Goal: Transaction & Acquisition: Purchase product/service

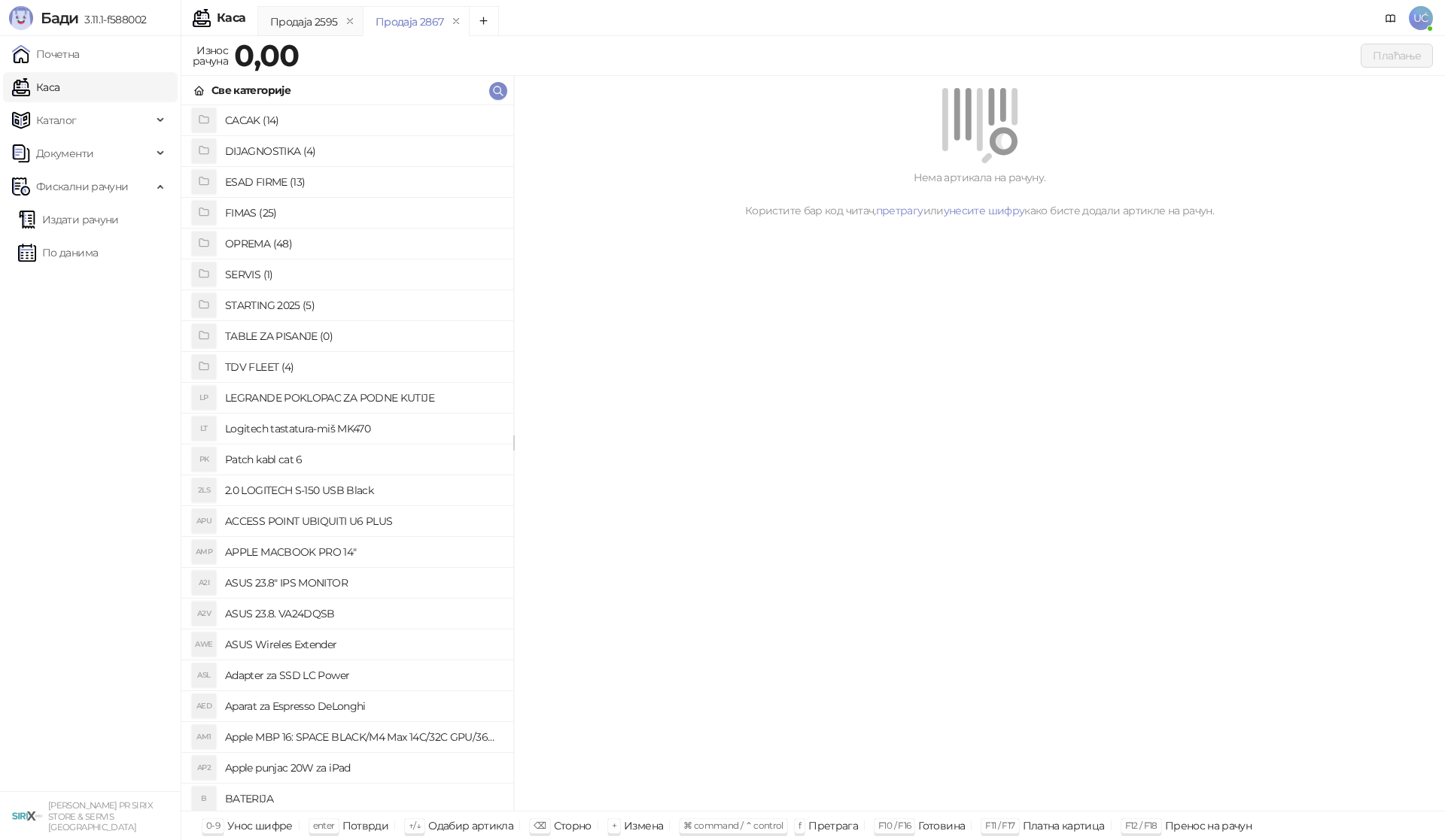
click at [257, 244] on h4 "OPREMA (48)" at bounding box center [362, 244] width 276 height 24
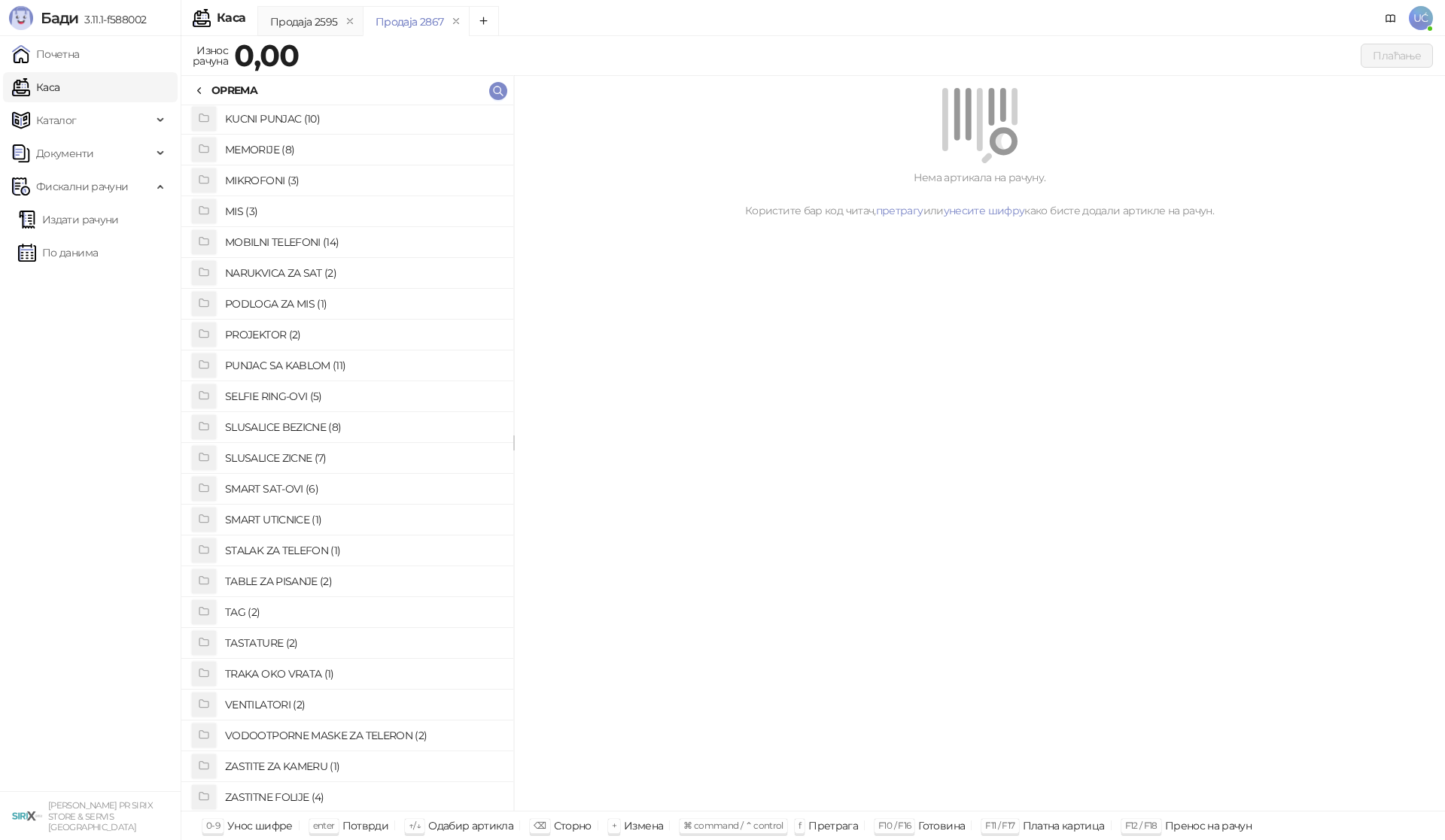
scroll to position [602, 0]
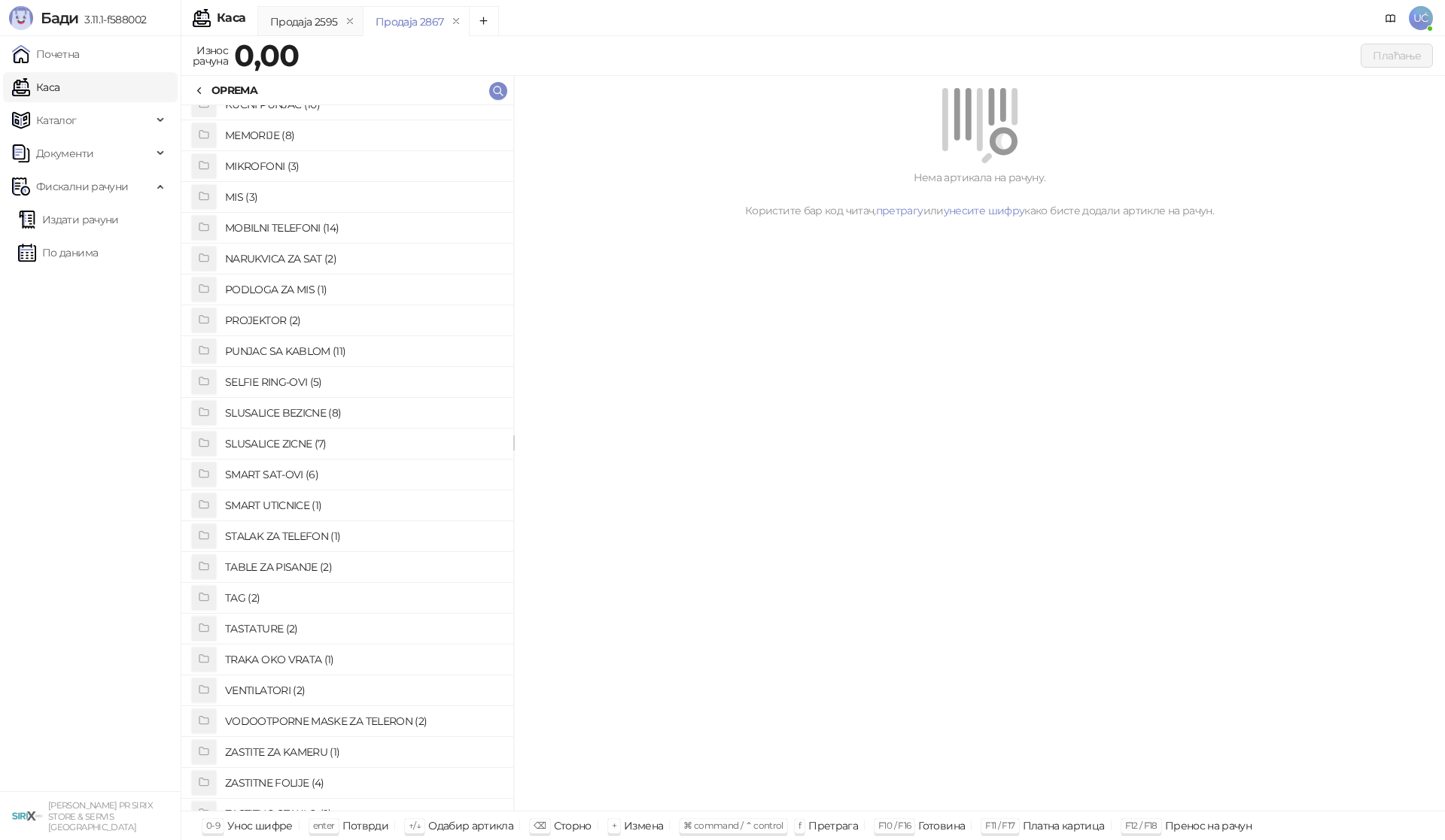
click at [288, 444] on h4 "SLUSALICE ZICNE (7)" at bounding box center [362, 444] width 276 height 24
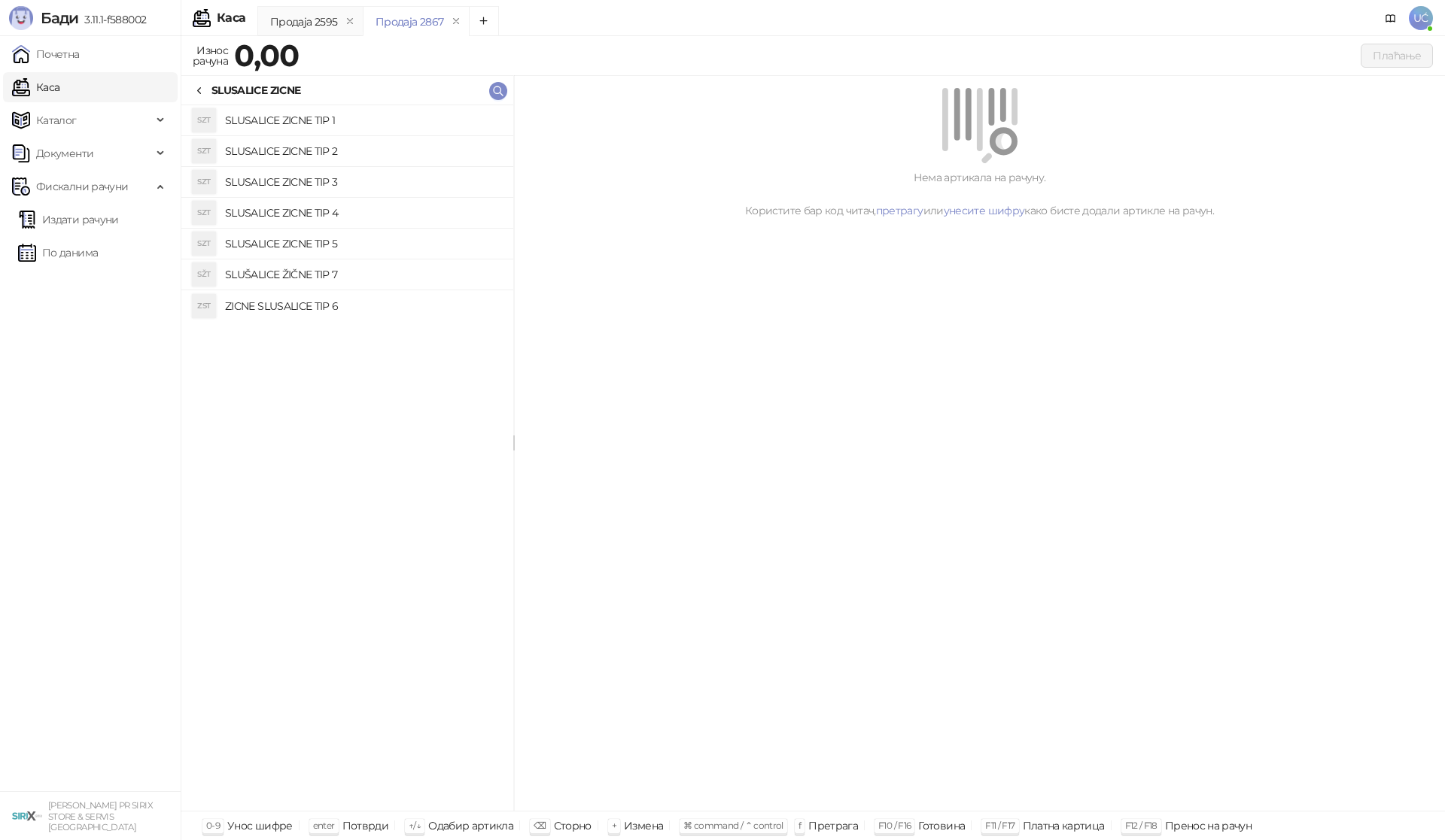
click at [329, 214] on h4 "SLUSALICE ZICNE TIP 4" at bounding box center [362, 213] width 276 height 24
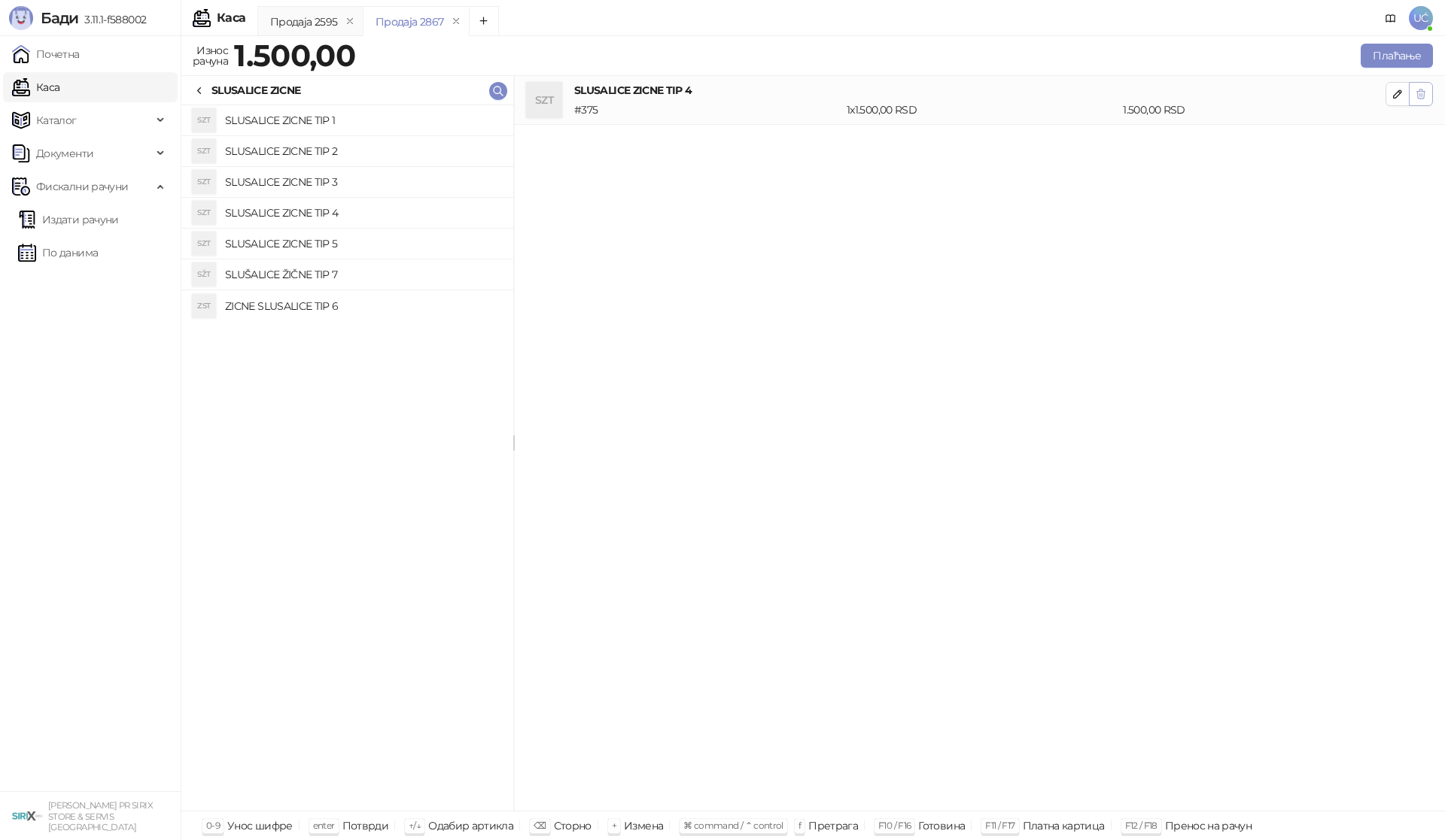
click at [1420, 95] on icon "button" at bounding box center [1420, 94] width 8 height 9
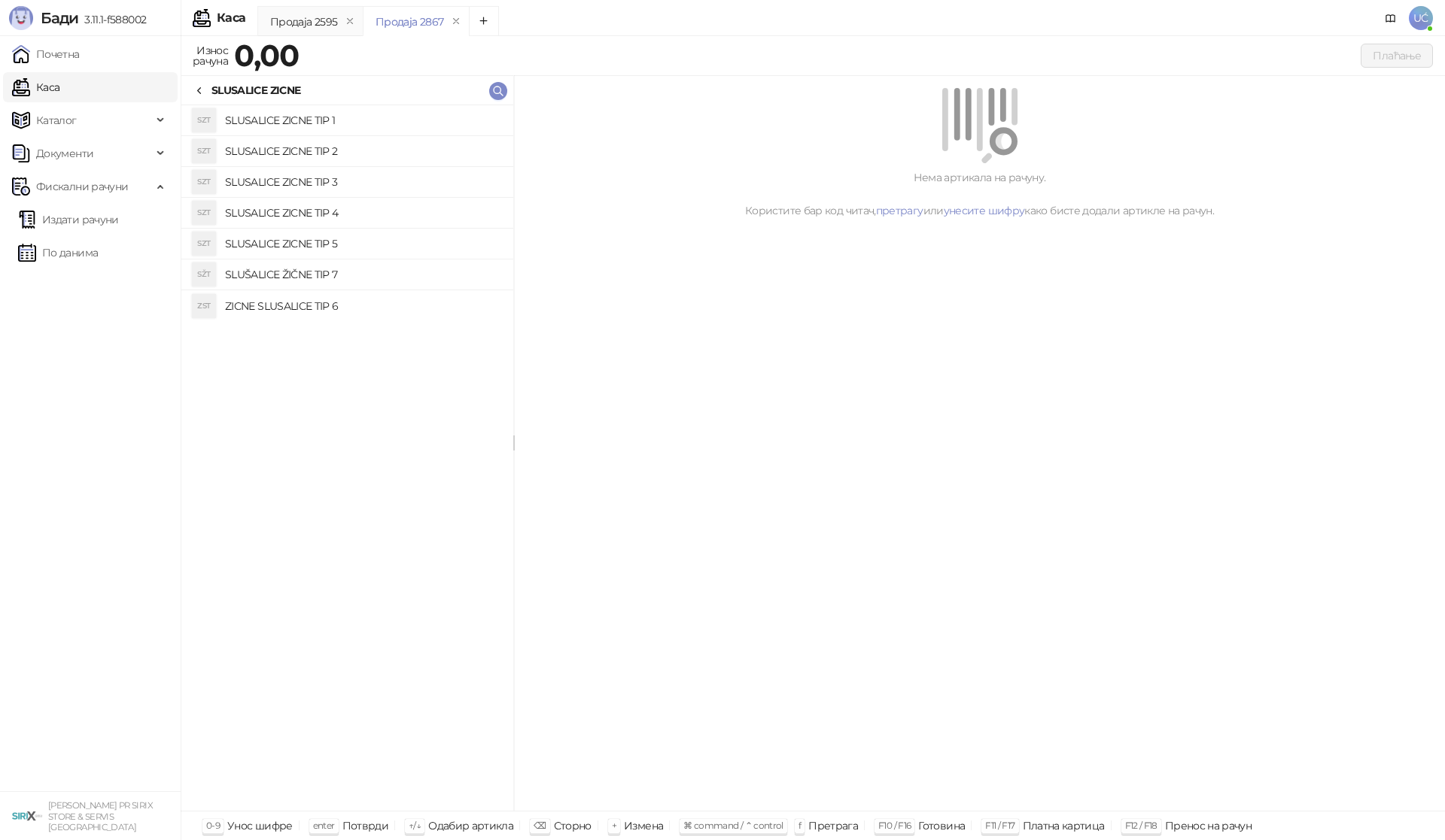
click at [361, 238] on h4 "SLUSALICE ZICNE TIP 5" at bounding box center [362, 244] width 276 height 24
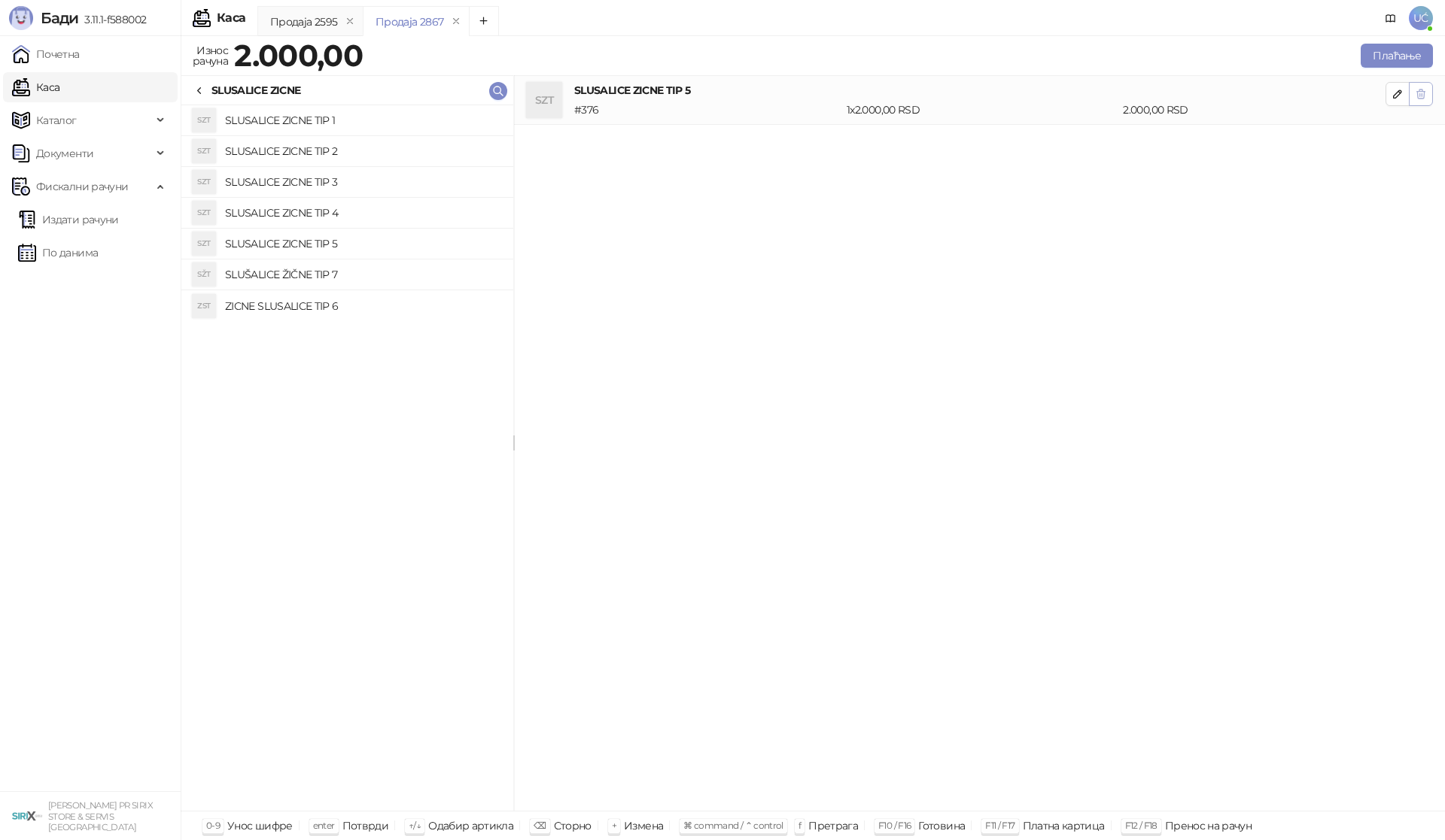
click at [1419, 95] on icon "button" at bounding box center [1420, 94] width 8 height 9
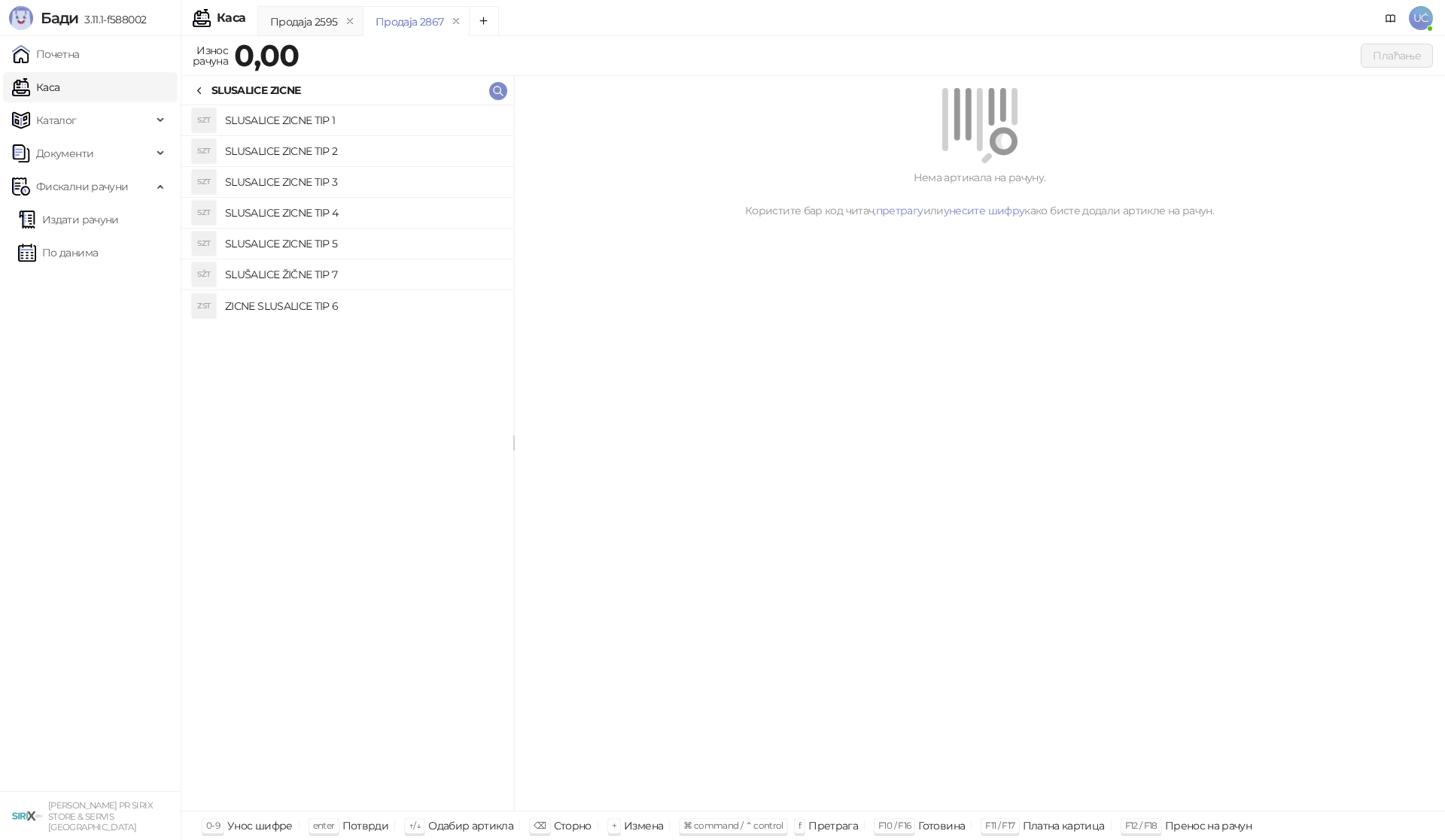
drag, startPoint x: 347, startPoint y: 269, endPoint x: 447, endPoint y: 244, distance: 103.1
click at [349, 269] on h4 "SLUŠALICE ŽIČNE TIP 7" at bounding box center [362, 274] width 276 height 24
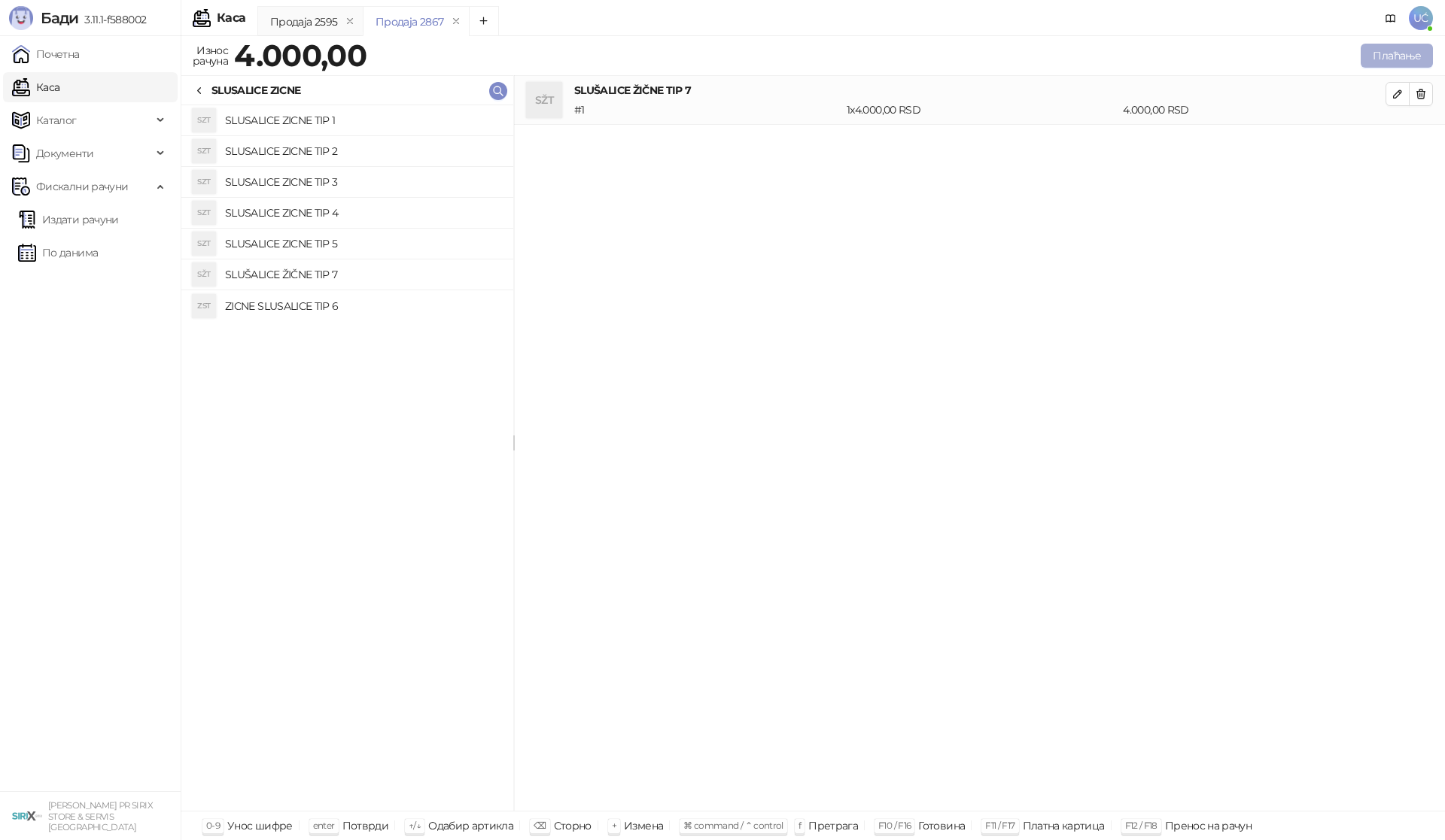
click at [1407, 55] on button "Плаћање" at bounding box center [1396, 55] width 72 height 24
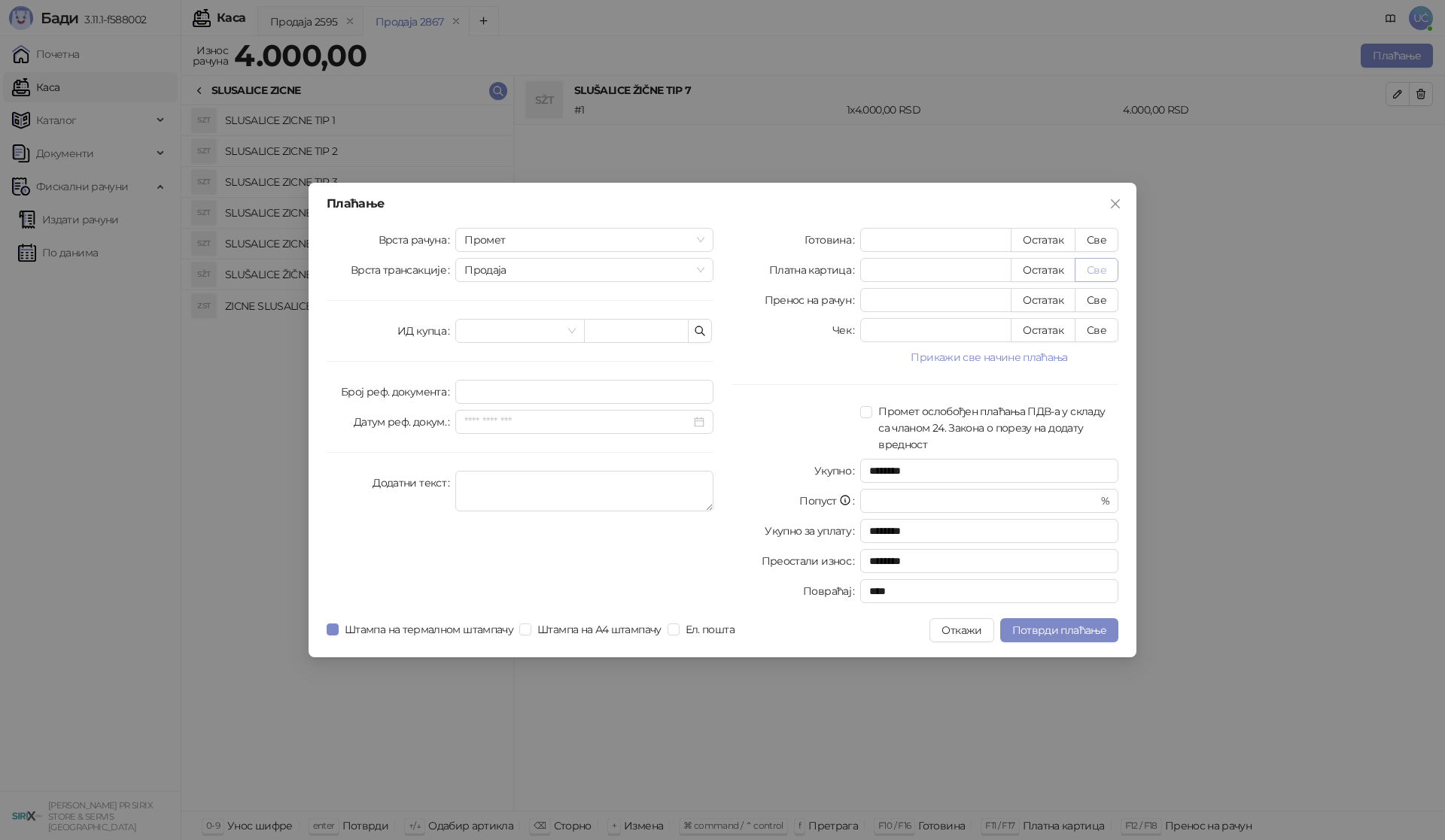
click at [1084, 273] on button "Све" at bounding box center [1096, 270] width 43 height 24
type input "****"
click at [1091, 628] on span "Потврди плаћање" at bounding box center [1059, 630] width 94 height 14
